Goal: Task Accomplishment & Management: Manage account settings

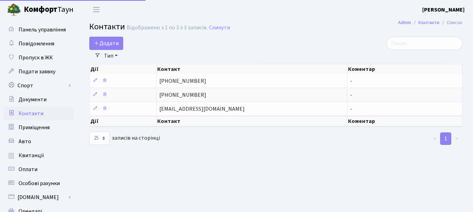
select select "25"
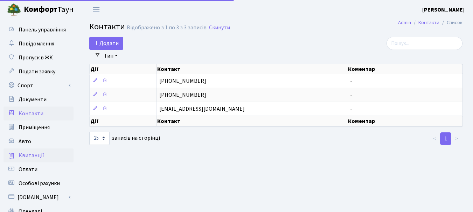
click at [34, 155] on span "Квитанції" at bounding box center [32, 156] width 26 height 8
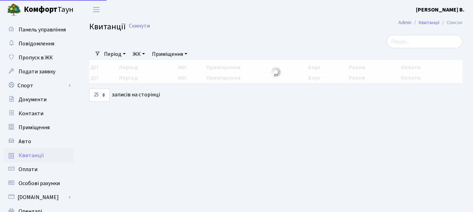
select select "25"
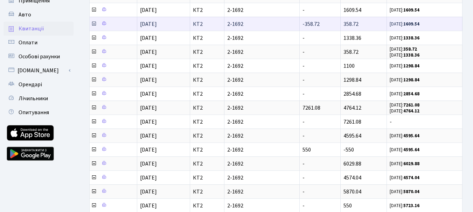
scroll to position [140, 0]
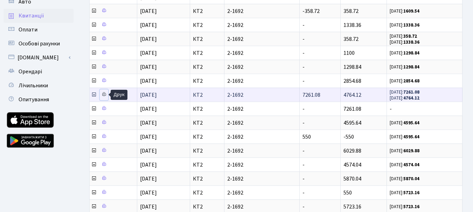
click at [104, 93] on icon at bounding box center [103, 94] width 5 height 5
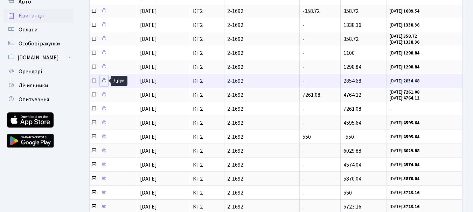
click at [104, 81] on icon at bounding box center [103, 80] width 5 height 5
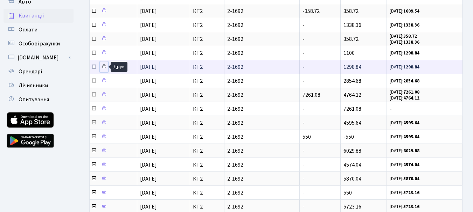
click at [104, 67] on icon at bounding box center [103, 66] width 5 height 5
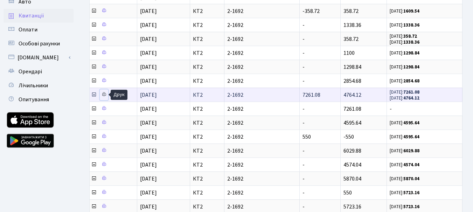
click at [104, 95] on icon at bounding box center [103, 94] width 5 height 5
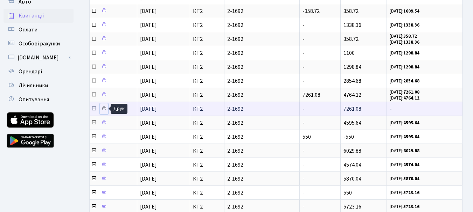
click at [105, 107] on icon at bounding box center [103, 108] width 5 height 5
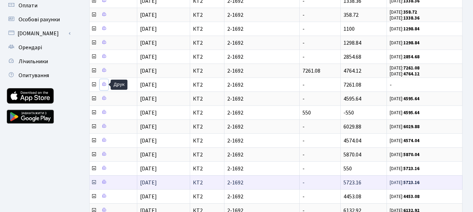
scroll to position [154, 0]
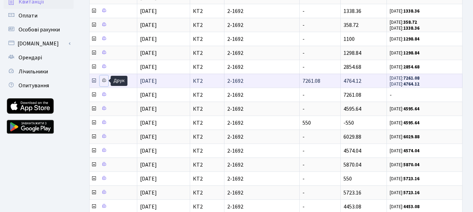
click at [103, 80] on icon at bounding box center [103, 80] width 5 height 5
